Goal: Task Accomplishment & Management: Manage account settings

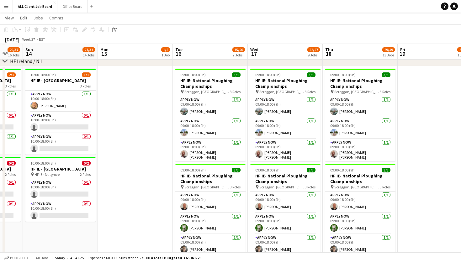
scroll to position [1806, 0]
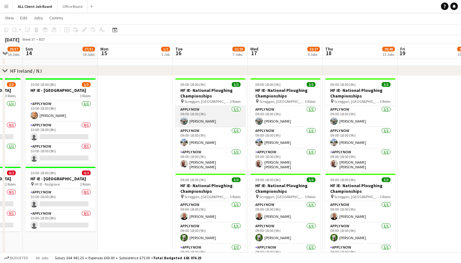
click at [211, 119] on app-card-role "APPLY NOW [DATE] 09:00-18:00 (9h) [PERSON_NAME]" at bounding box center [210, 116] width 70 height 21
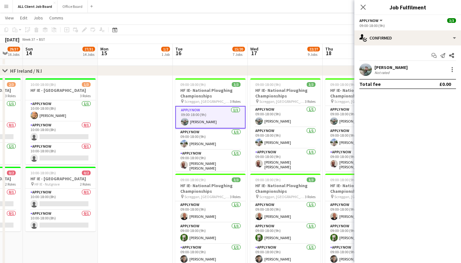
scroll to position [0, 278]
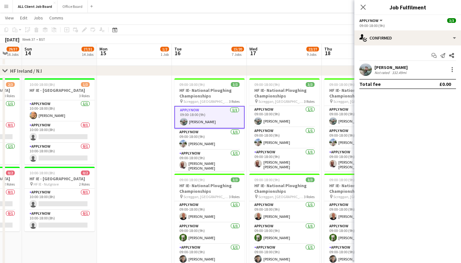
click at [326, 34] on app-toolbar "Copy Paste Paste Command V Paste with crew Command Shift V Paste linked Job [GE…" at bounding box center [230, 29] width 461 height 11
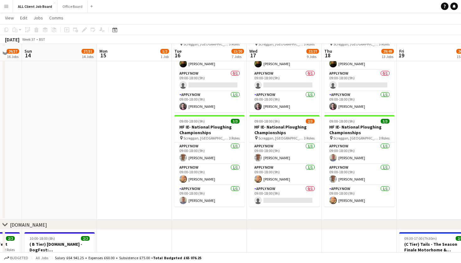
scroll to position [2055, 0]
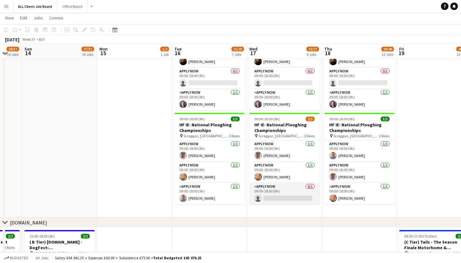
click at [281, 198] on app-card-role "APPLY NOW 0/1 09:00-18:00 (9h) single-neutral-actions" at bounding box center [284, 193] width 70 height 21
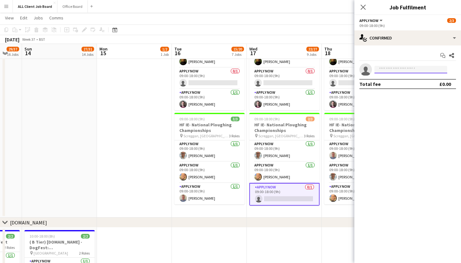
click at [395, 71] on input at bounding box center [410, 70] width 73 height 8
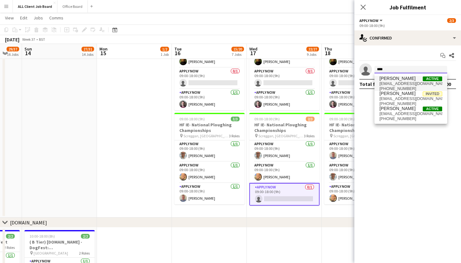
type input "****"
click at [402, 84] on span "[EMAIL_ADDRESS][DOMAIN_NAME]" at bounding box center [410, 83] width 63 height 5
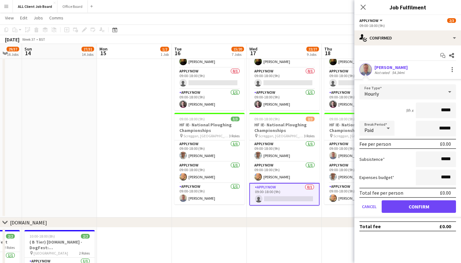
click at [403, 203] on button "Confirm" at bounding box center [419, 206] width 74 height 13
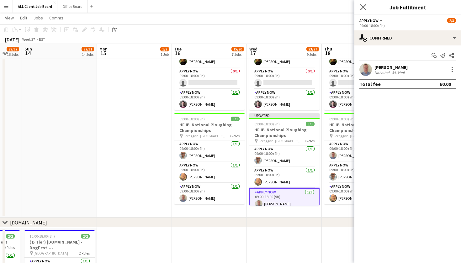
click at [366, 10] on app-icon "Close pop-in" at bounding box center [363, 7] width 9 height 9
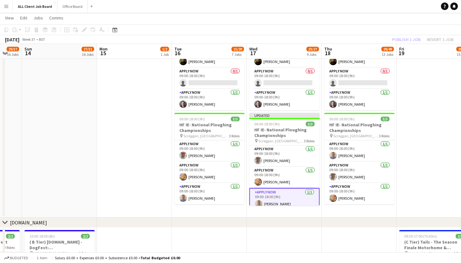
click at [429, 156] on app-date-cell at bounding box center [434, 22] width 75 height 391
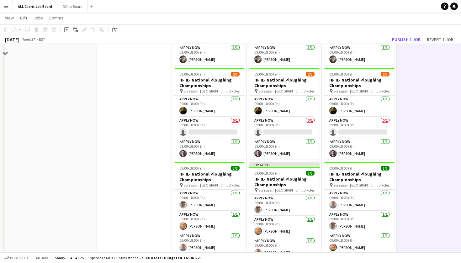
scroll to position [2010, 0]
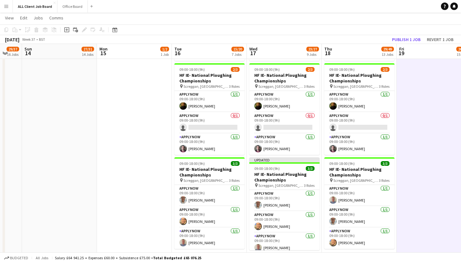
drag, startPoint x: 429, startPoint y: 156, endPoint x: 429, endPoint y: 149, distance: 7.8
click at [429, 154] on app-date-cell at bounding box center [434, 66] width 75 height 391
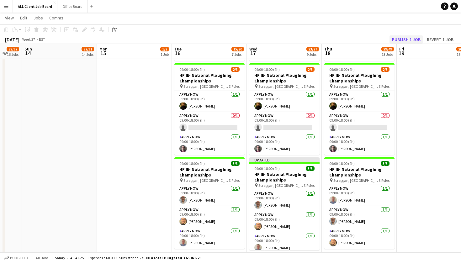
click at [402, 39] on button "Publish 1 job" at bounding box center [406, 39] width 34 height 8
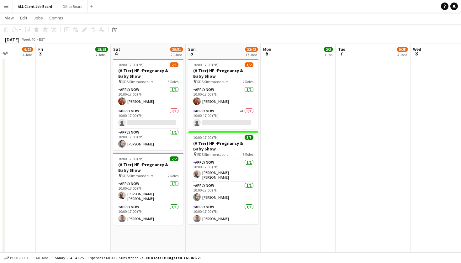
scroll to position [1826, 0]
click at [249, 110] on app-card-role "APPLY NOW 2A 0/1 10:00-17:00 (7h) single-neutral-actions" at bounding box center [223, 117] width 70 height 21
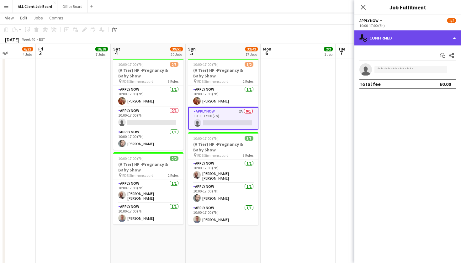
click at [456, 40] on div "single-neutral-actions-check-2 Confirmed" at bounding box center [407, 37] width 107 height 15
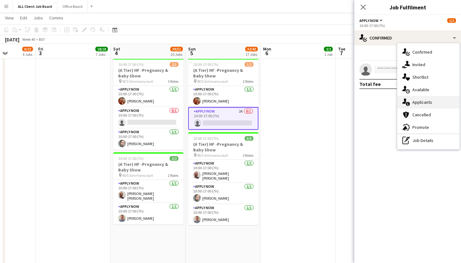
click at [436, 102] on div "single-neutral-actions-information Applicants" at bounding box center [428, 102] width 62 height 13
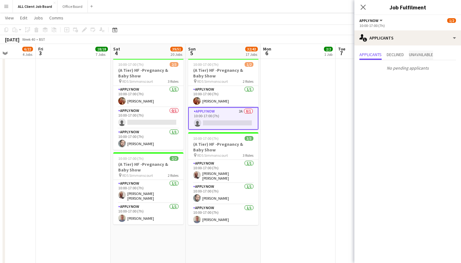
click at [427, 55] on span "Unavailable" at bounding box center [421, 54] width 24 height 4
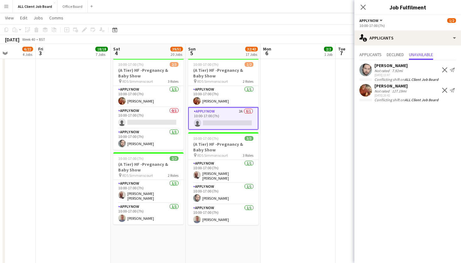
click at [442, 69] on app-icon "Decline" at bounding box center [444, 69] width 5 height 5
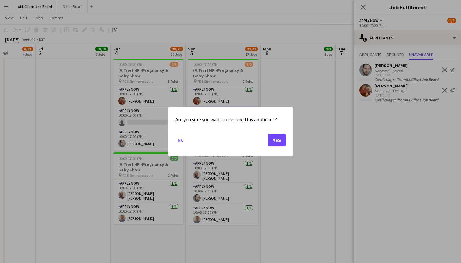
scroll to position [0, 0]
click at [274, 141] on button "Yes" at bounding box center [277, 140] width 18 height 13
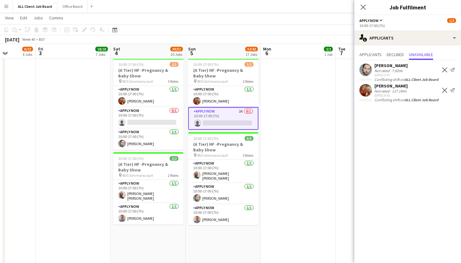
scroll to position [1826, 0]
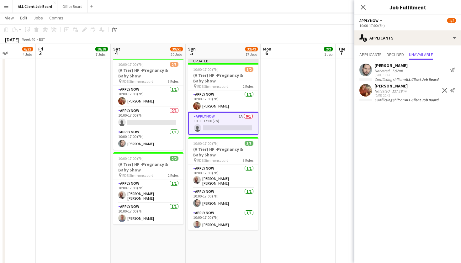
drag, startPoint x: 442, startPoint y: 90, endPoint x: 399, endPoint y: 99, distance: 43.4
click at [439, 91] on div "[PERSON_NAME] Not rated 127.19mi [DATE] 20:42 Decline Send notification" at bounding box center [407, 90] width 107 height 14
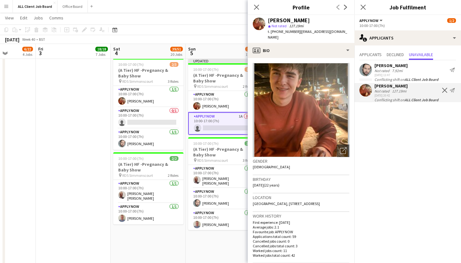
click at [442, 91] on app-icon "Decline" at bounding box center [444, 90] width 5 height 5
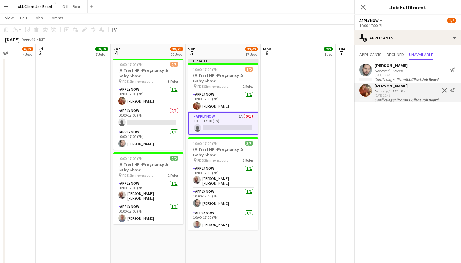
scroll to position [0, 0]
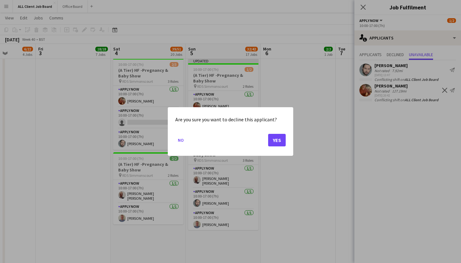
click at [275, 138] on button "Yes" at bounding box center [277, 140] width 18 height 13
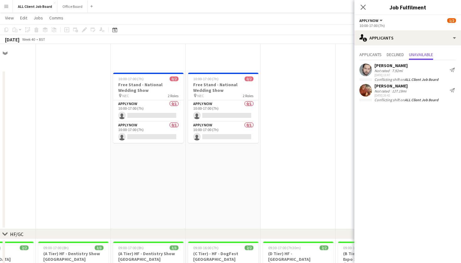
scroll to position [1826, 0]
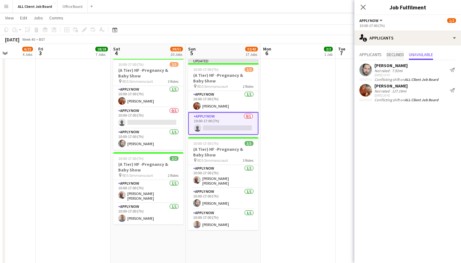
click at [396, 55] on span "Declined" at bounding box center [395, 54] width 17 height 4
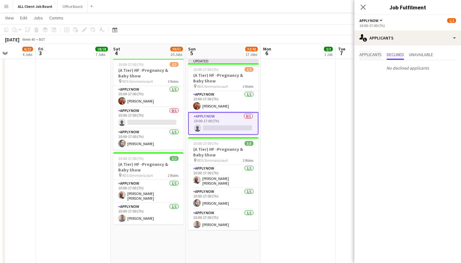
drag, startPoint x: 375, startPoint y: 56, endPoint x: 379, endPoint y: 56, distance: 4.4
click at [377, 56] on span "Applicants" at bounding box center [370, 54] width 22 height 4
click at [424, 53] on span "Unavailable" at bounding box center [421, 54] width 24 height 4
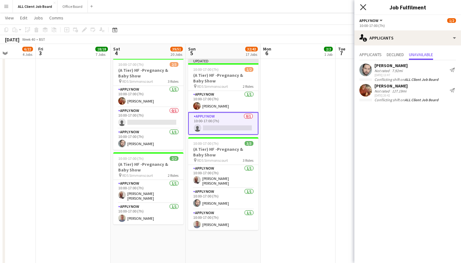
click at [362, 8] on icon "Close pop-in" at bounding box center [363, 7] width 6 height 6
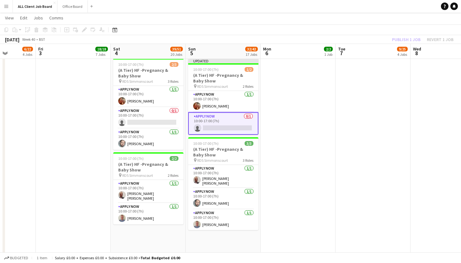
drag, startPoint x: 374, startPoint y: 72, endPoint x: 381, endPoint y: 62, distance: 12.5
click at [374, 71] on app-date-cell at bounding box center [372, 251] width 75 height 391
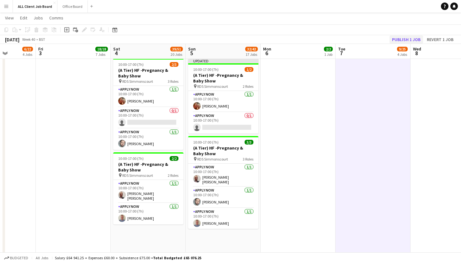
scroll to position [0, 188]
click at [400, 38] on button "Publish 1 job" at bounding box center [406, 39] width 34 height 8
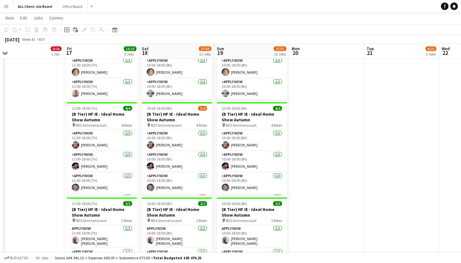
scroll to position [1877, 0]
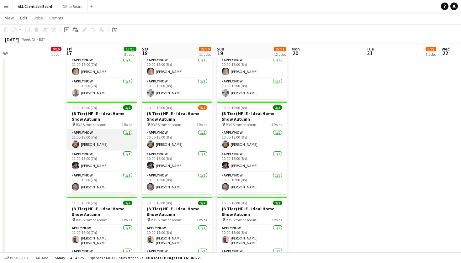
click at [118, 147] on app-card-role "APPLY NOW [DATE] 11:00-18:00 (7h) [PERSON_NAME]" at bounding box center [102, 139] width 70 height 21
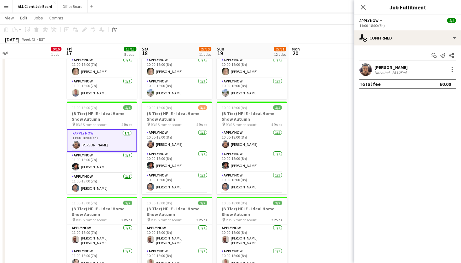
click at [458, 70] on div "[PERSON_NAME] Not rated 283.25mi" at bounding box center [407, 69] width 107 height 13
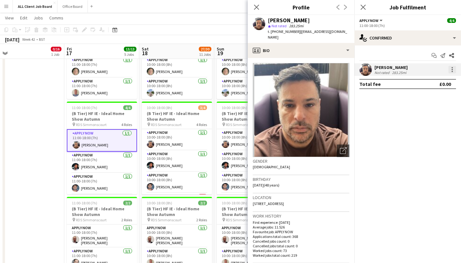
click at [454, 71] on div at bounding box center [452, 70] width 8 height 8
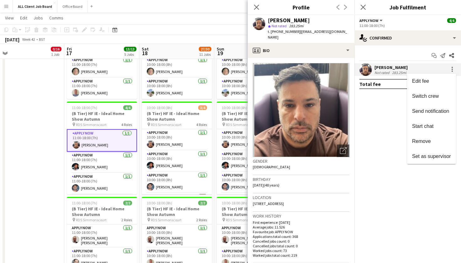
drag, startPoint x: 421, startPoint y: 139, endPoint x: 408, endPoint y: 121, distance: 22.3
click at [421, 139] on span "Remove" at bounding box center [421, 141] width 19 height 5
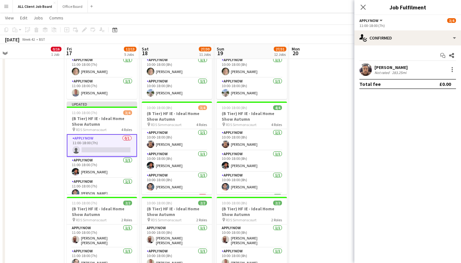
click at [364, 9] on icon "Close pop-in" at bounding box center [363, 7] width 5 height 5
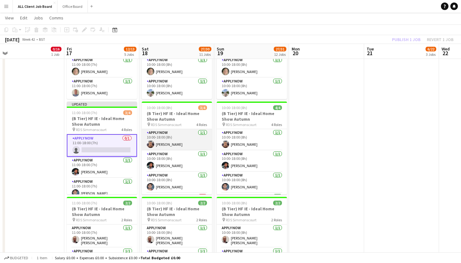
click at [193, 142] on app-card-role "APPLY NOW [DATE] 10:00-18:00 (8h) [PERSON_NAME]" at bounding box center [177, 139] width 70 height 21
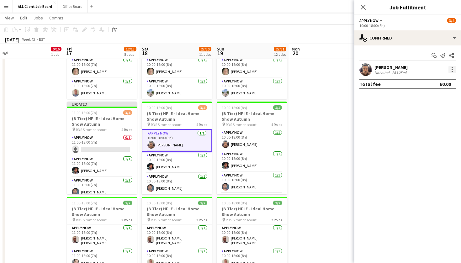
click at [452, 69] on div at bounding box center [451, 69] width 1 height 1
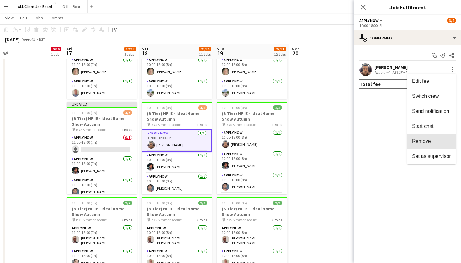
drag, startPoint x: 426, startPoint y: 143, endPoint x: 406, endPoint y: 103, distance: 45.1
click at [426, 143] on span "Remove" at bounding box center [421, 141] width 19 height 5
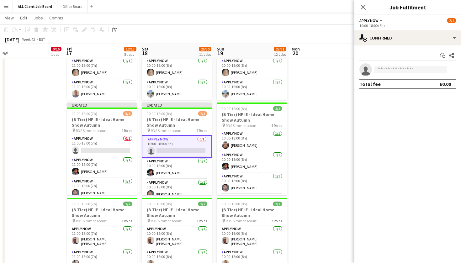
drag, startPoint x: 362, startPoint y: 7, endPoint x: 346, endPoint y: 27, distance: 25.5
click at [362, 7] on icon "Close pop-in" at bounding box center [363, 7] width 5 height 5
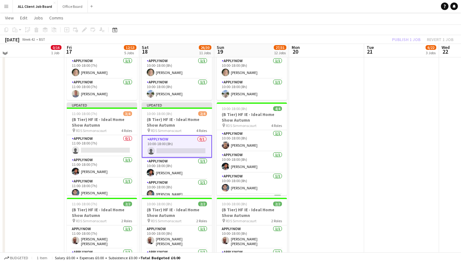
scroll to position [1874, 0]
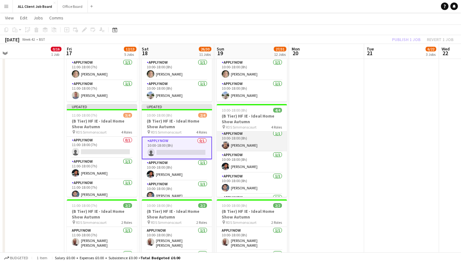
click at [261, 147] on app-card-role "APPLY NOW [DATE] 10:00-18:00 (8h) [PERSON_NAME]" at bounding box center [252, 140] width 70 height 21
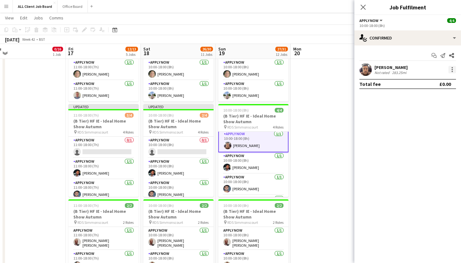
click at [452, 70] on div at bounding box center [451, 69] width 1 height 1
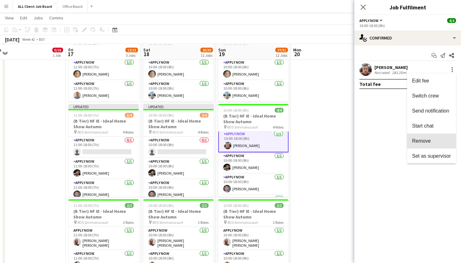
drag, startPoint x: 429, startPoint y: 143, endPoint x: 400, endPoint y: 87, distance: 63.5
click at [429, 143] on span "Remove" at bounding box center [421, 140] width 19 height 5
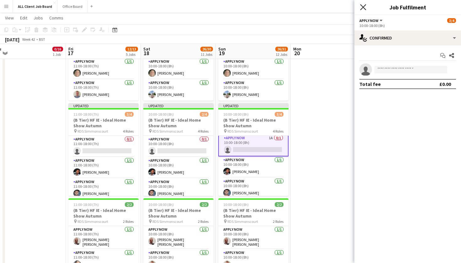
click at [362, 9] on icon "Close pop-in" at bounding box center [363, 7] width 6 height 6
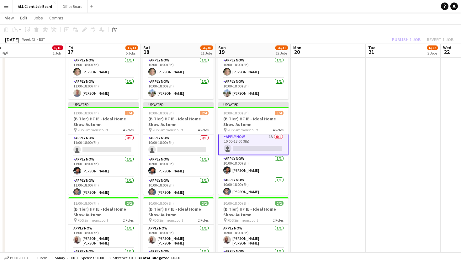
drag, startPoint x: 354, startPoint y: 63, endPoint x: 361, endPoint y: 60, distance: 7.2
click at [355, 63] on app-date-cell at bounding box center [328, 200] width 75 height 391
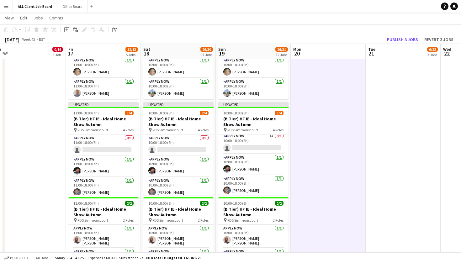
scroll to position [0, 158]
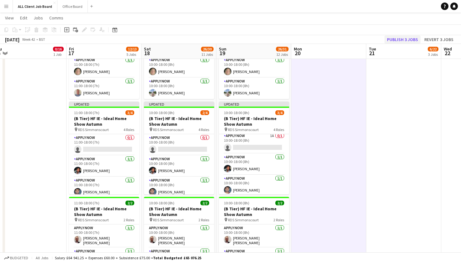
click at [399, 39] on button "Publish 3 jobs" at bounding box center [402, 39] width 36 height 8
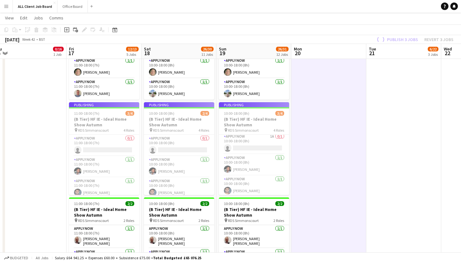
scroll to position [1876, 0]
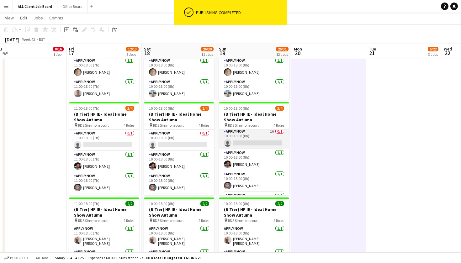
click at [273, 134] on app-card-role "APPLY NOW 1A 0/1 10:00-18:00 (8h) single-neutral-actions" at bounding box center [254, 138] width 70 height 21
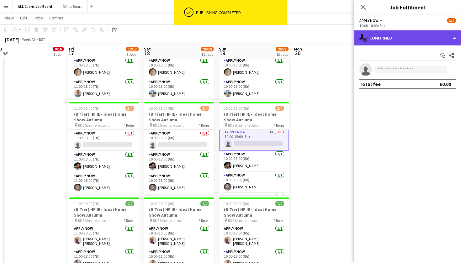
click at [451, 40] on div "single-neutral-actions-check-2 Confirmed" at bounding box center [407, 37] width 107 height 15
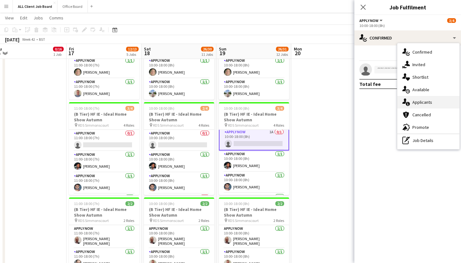
click at [425, 101] on div "single-neutral-actions-information Applicants" at bounding box center [428, 102] width 62 height 13
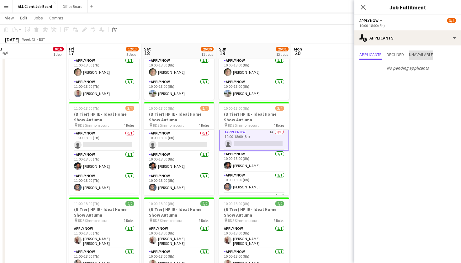
click at [428, 53] on span "Unavailable" at bounding box center [421, 54] width 24 height 4
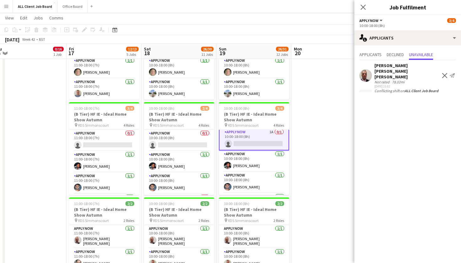
click at [444, 73] on app-icon "Decline" at bounding box center [444, 75] width 5 height 5
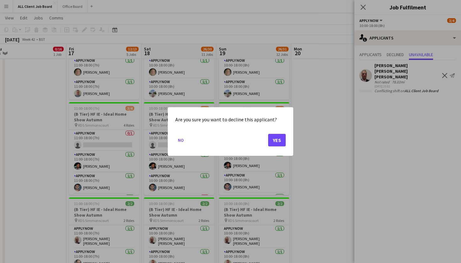
click at [273, 140] on button "Yes" at bounding box center [277, 140] width 18 height 13
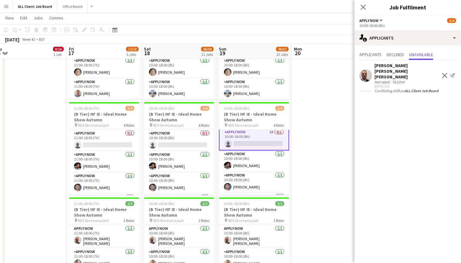
scroll to position [1876, 0]
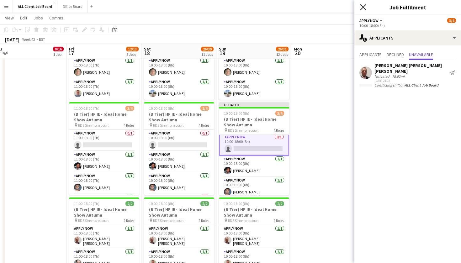
click at [364, 6] on icon at bounding box center [363, 7] width 6 height 6
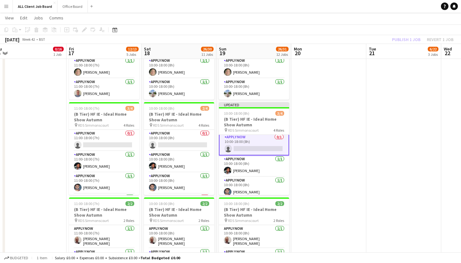
click at [327, 131] on app-date-cell at bounding box center [328, 201] width 75 height 391
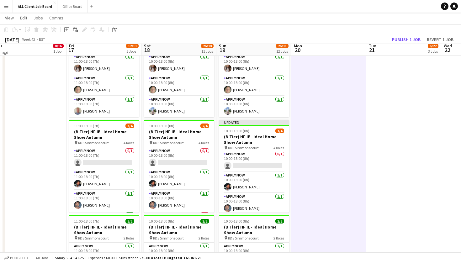
scroll to position [1855, 0]
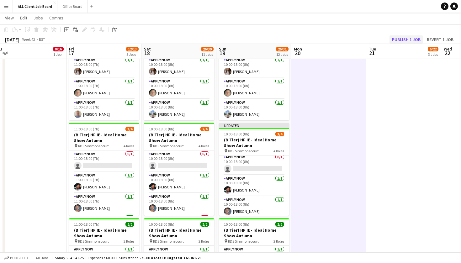
click at [406, 40] on button "Publish 1 job" at bounding box center [406, 39] width 34 height 8
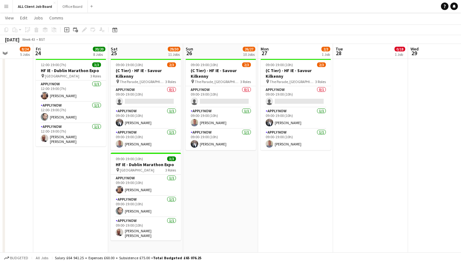
scroll to position [1825, 0]
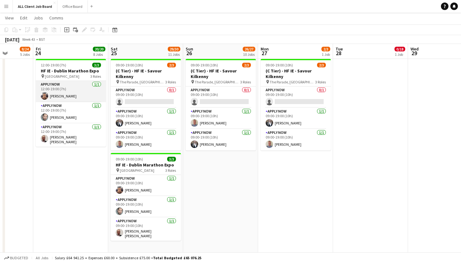
click at [85, 92] on app-card-role "APPLY NOW [DATE] 12:00-19:00 (7h) [PERSON_NAME]" at bounding box center [71, 91] width 70 height 21
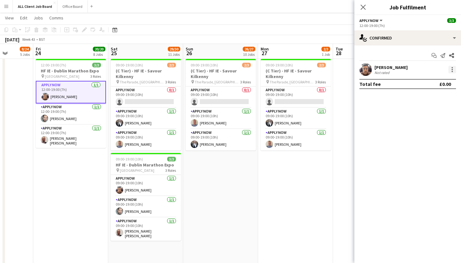
click at [452, 70] on div at bounding box center [451, 69] width 1 height 1
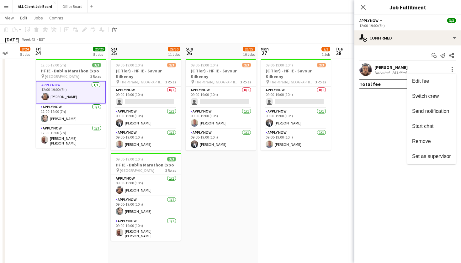
drag, startPoint x: 417, startPoint y: 146, endPoint x: 415, endPoint y: 143, distance: 4.2
click at [417, 146] on button "Remove" at bounding box center [431, 141] width 49 height 15
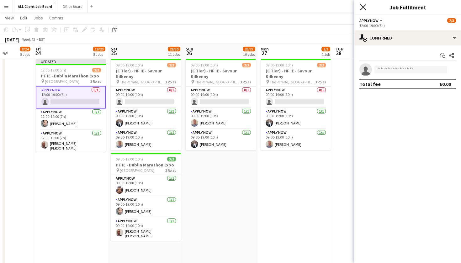
click at [365, 8] on icon "Close pop-in" at bounding box center [363, 7] width 6 height 6
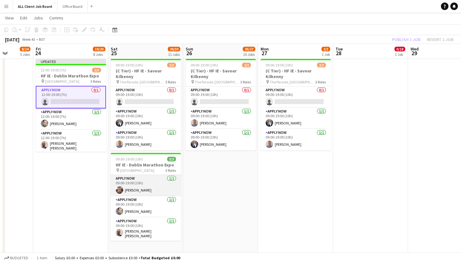
drag, startPoint x: 158, startPoint y: 188, endPoint x: 176, endPoint y: 180, distance: 19.5
click at [158, 188] on app-card-role "APPLY NOW [DATE] 09:00-19:00 (10h) [PERSON_NAME]" at bounding box center [146, 185] width 70 height 21
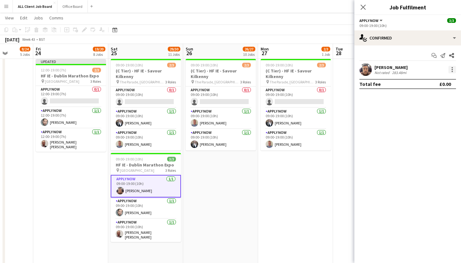
drag, startPoint x: 452, startPoint y: 71, endPoint x: 449, endPoint y: 73, distance: 3.6
click at [452, 71] on div at bounding box center [451, 71] width 1 height 1
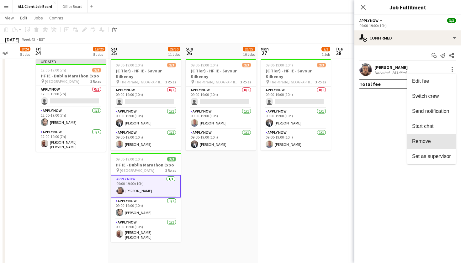
drag, startPoint x: 435, startPoint y: 140, endPoint x: 434, endPoint y: 132, distance: 7.9
click at [435, 140] on span "Remove" at bounding box center [431, 142] width 39 height 6
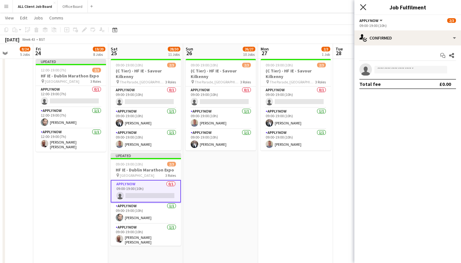
click at [366, 9] on icon "Close pop-in" at bounding box center [363, 7] width 6 height 6
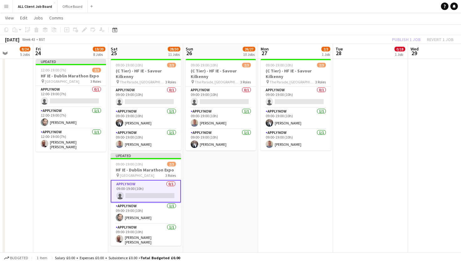
click at [377, 38] on div "[DATE] Week 43 • BST Publish 1 job Revert 1 job" at bounding box center [230, 39] width 461 height 9
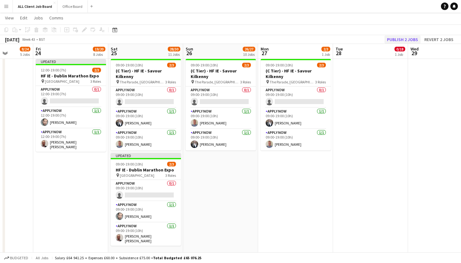
click at [399, 40] on button "Publish 2 jobs" at bounding box center [402, 39] width 36 height 8
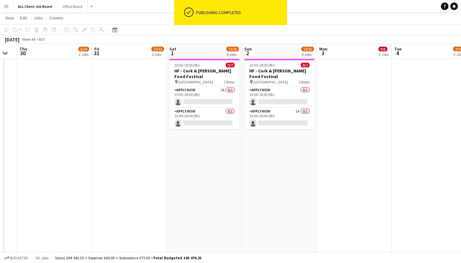
scroll to position [0, 208]
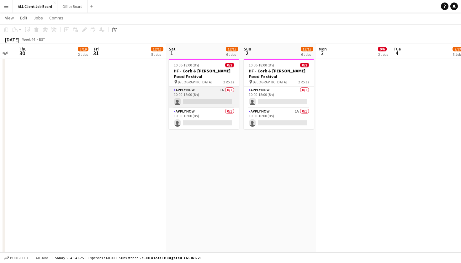
click at [208, 89] on app-card-role "APPLY NOW 1A 0/1 10:00-18:00 (8h) single-neutral-actions" at bounding box center [204, 97] width 70 height 21
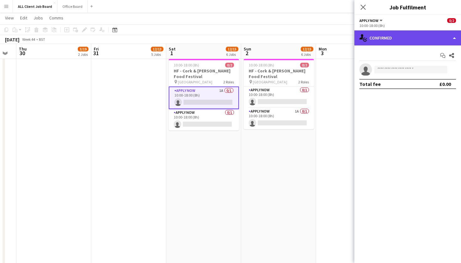
click at [455, 36] on div "single-neutral-actions-check-2 Confirmed" at bounding box center [407, 37] width 107 height 15
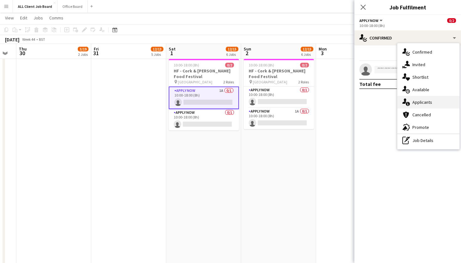
click at [438, 104] on div "single-neutral-actions-information Applicants" at bounding box center [428, 102] width 62 height 13
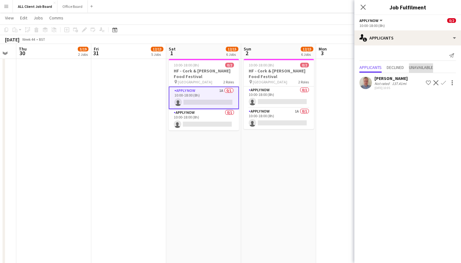
click at [424, 67] on span "Unavailable" at bounding box center [421, 67] width 24 height 4
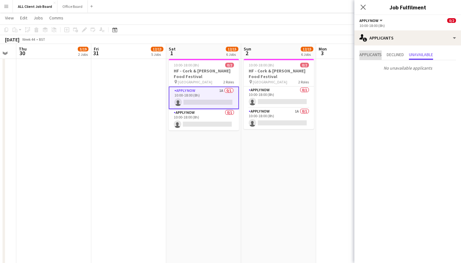
click at [371, 53] on span "Applicants" at bounding box center [370, 54] width 22 height 4
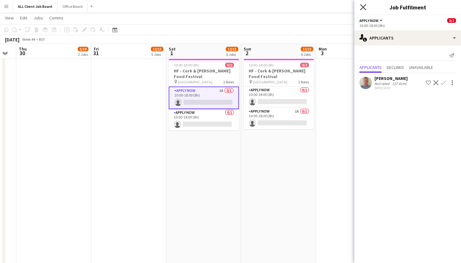
click at [366, 8] on icon "Close pop-in" at bounding box center [363, 7] width 6 height 6
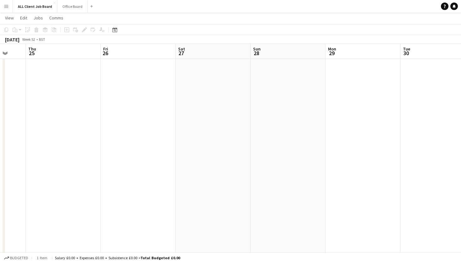
scroll to position [0, 200]
